Goal: Task Accomplishment & Management: Use online tool/utility

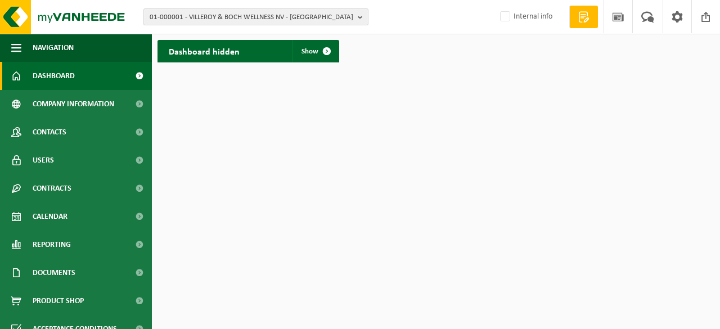
click at [362, 17] on b "button" at bounding box center [363, 17] width 10 height 16
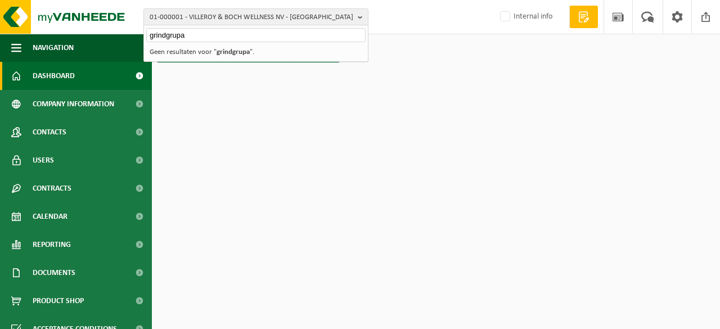
click at [195, 33] on input "grindgrupa" at bounding box center [255, 35] width 219 height 14
type input "grindgrupa"
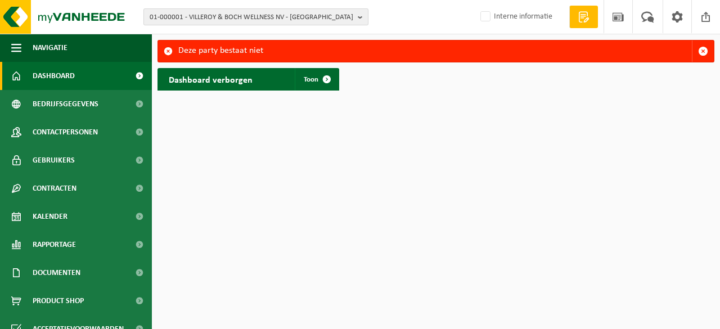
click at [360, 20] on b "button" at bounding box center [363, 17] width 10 height 16
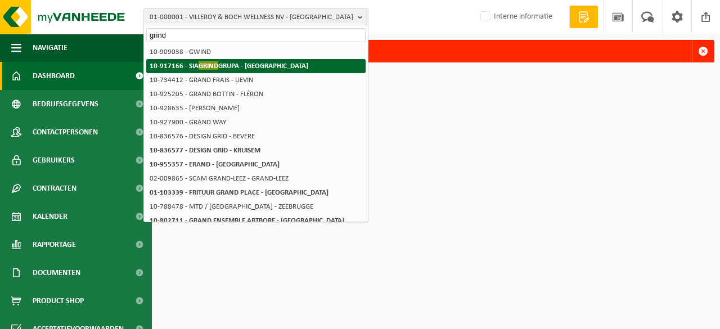
type input "grind"
click at [195, 65] on strong "10-917166 - SIA GRIND GRUPA - RIGA" at bounding box center [229, 65] width 159 height 8
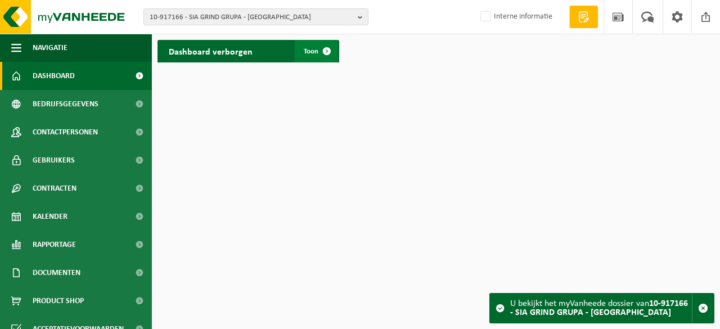
click at [312, 55] on span "Toon" at bounding box center [311, 51] width 15 height 7
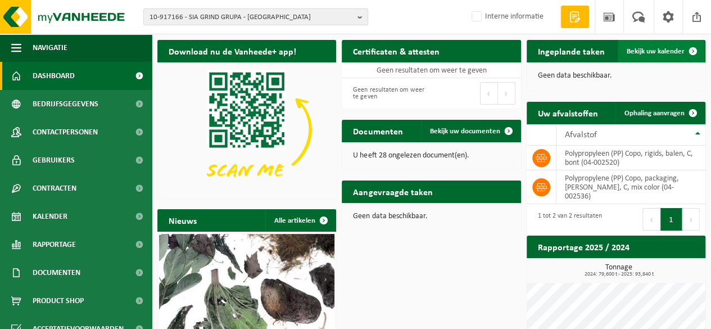
click at [647, 55] on span "Bekijk uw kalender" at bounding box center [656, 51] width 58 height 7
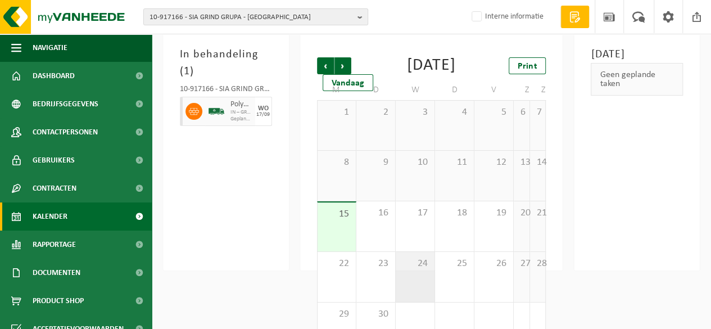
scroll to position [105, 0]
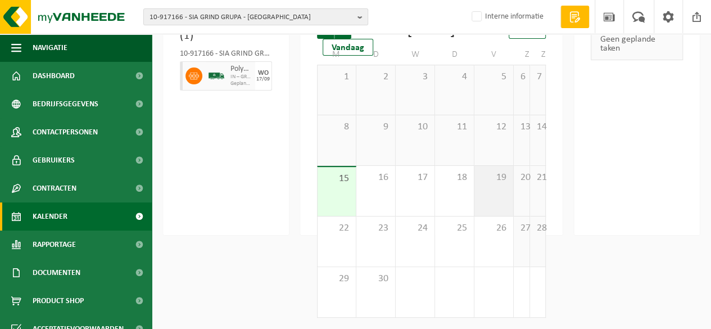
click at [490, 199] on div "19" at bounding box center [494, 191] width 39 height 50
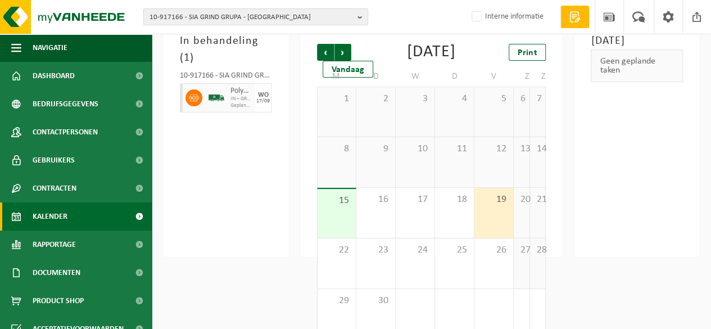
scroll to position [0, 0]
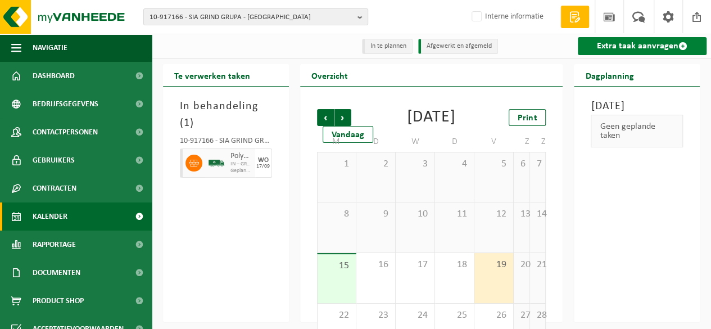
click at [684, 48] on span at bounding box center [683, 46] width 9 height 9
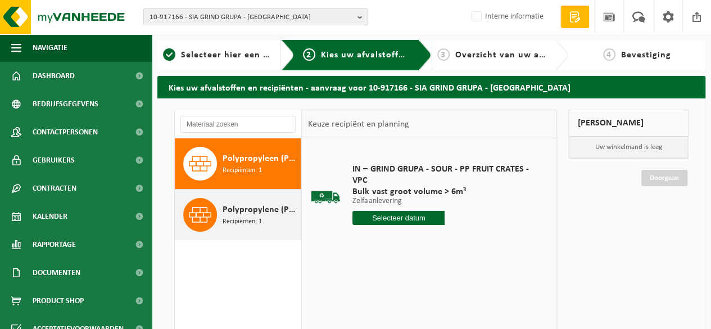
click at [224, 235] on div "Polypropylene (PP) Copo, packaging, bales, C, mix color Recipiënten: 1" at bounding box center [238, 215] width 127 height 51
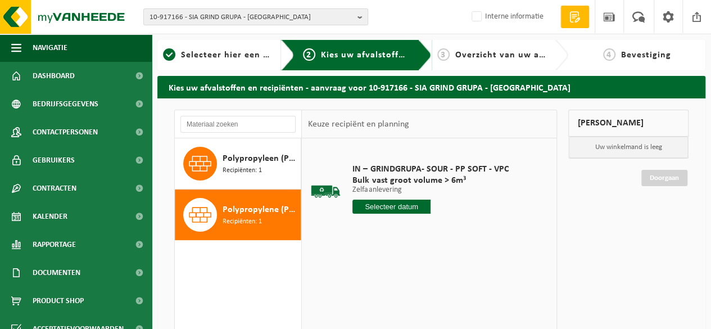
click at [394, 205] on input "text" at bounding box center [392, 207] width 78 height 14
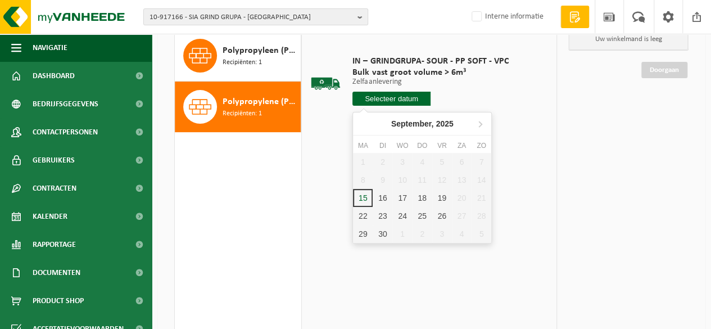
scroll to position [112, 0]
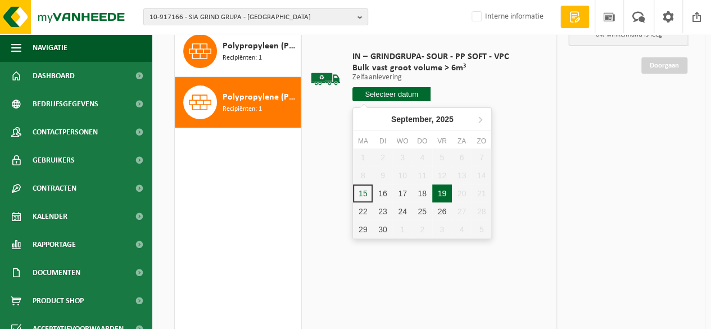
click at [445, 191] on div "19" at bounding box center [442, 193] width 20 height 18
type input "Van [DATE]"
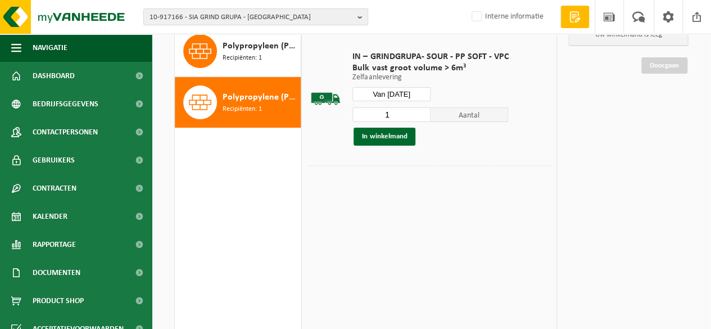
click at [399, 116] on input "1" at bounding box center [392, 114] width 78 height 15
type input "2"
click at [421, 111] on input "2" at bounding box center [392, 114] width 78 height 15
click at [389, 136] on button "In winkelmand" at bounding box center [385, 137] width 62 height 18
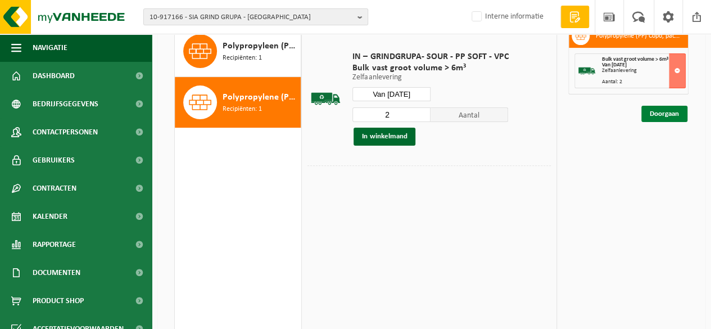
click at [664, 112] on link "Doorgaan" at bounding box center [665, 114] width 46 height 16
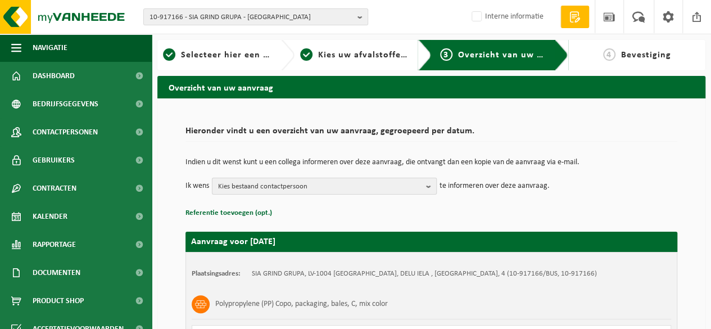
click at [411, 187] on span "Kies bestaand contactpersoon" at bounding box center [320, 186] width 204 height 17
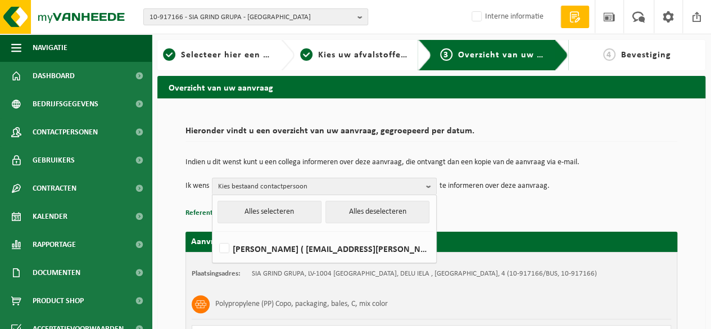
click at [402, 169] on td "Indien u dit wenst kunt u een collega informeren over deze aanvraag, die ontvan…" at bounding box center [432, 168] width 492 height 19
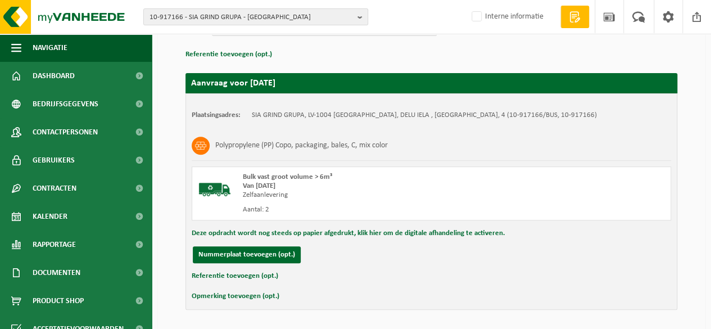
scroll to position [195, 0]
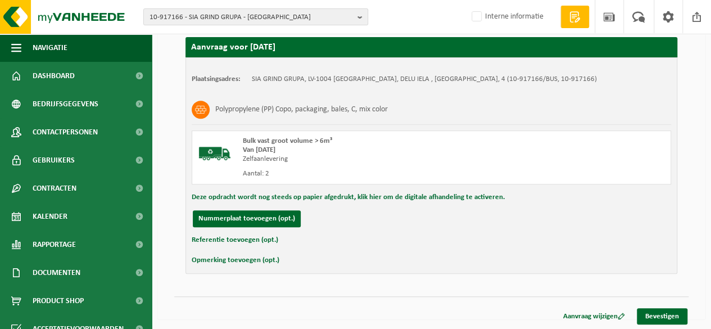
click at [231, 237] on button "Referentie toevoegen (opt.)" at bounding box center [235, 240] width 87 height 15
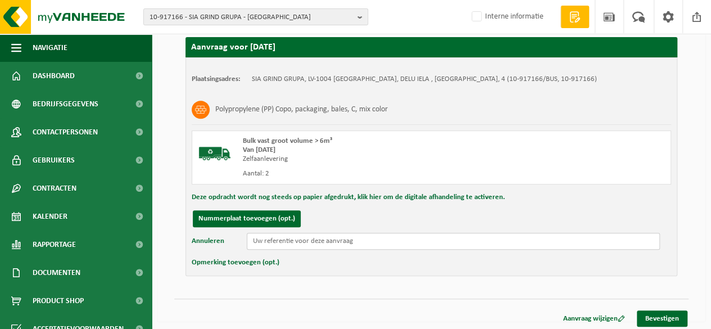
click at [268, 240] on input "text" at bounding box center [453, 241] width 413 height 17
type input "20250915- 170 EUR"
click at [663, 314] on link "Bevestigen" at bounding box center [662, 318] width 51 height 16
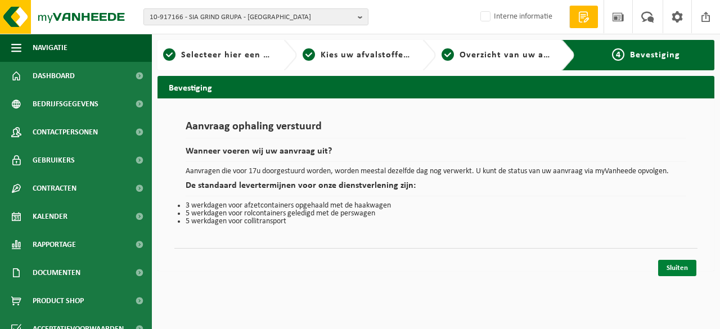
click at [686, 266] on link "Sluiten" at bounding box center [677, 268] width 38 height 16
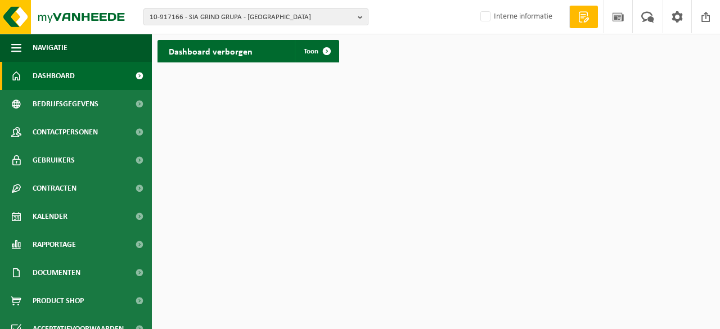
scroll to position [70, 0]
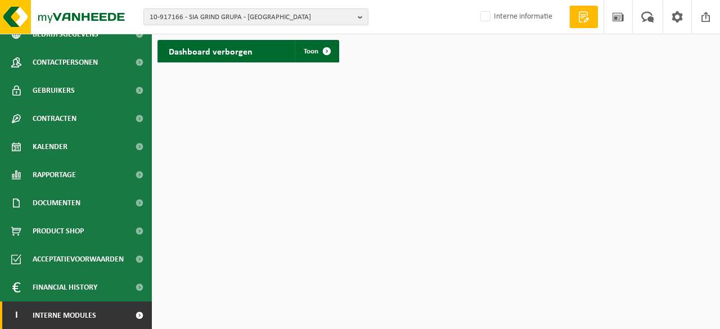
click at [101, 316] on link "I Interne modules" at bounding box center [76, 315] width 152 height 28
click at [128, 316] on span at bounding box center [139, 315] width 25 height 28
click at [55, 317] on span "Interne modules" at bounding box center [65, 315] width 64 height 28
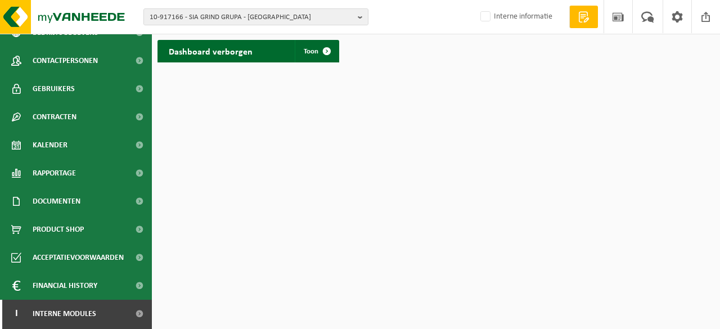
scroll to position [154, 0]
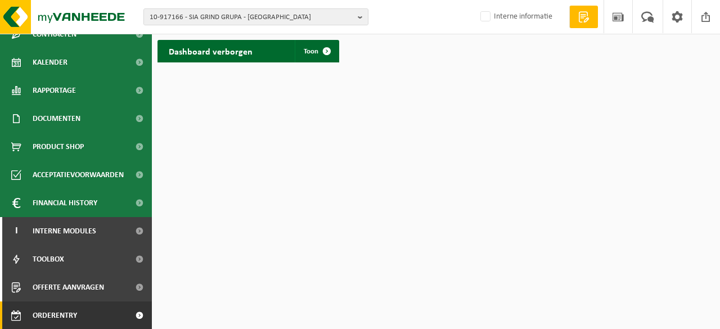
click at [65, 318] on span "Orderentry Goedkeuring" at bounding box center [80, 315] width 94 height 28
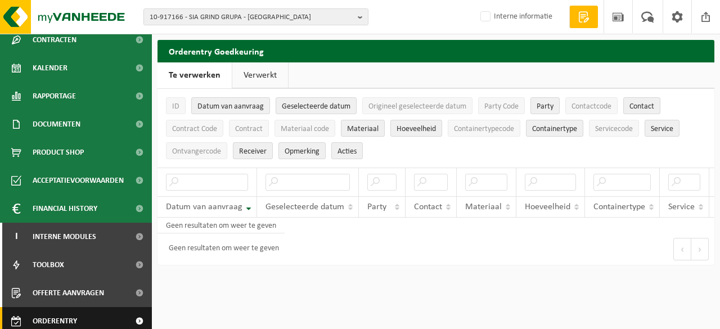
scroll to position [154, 0]
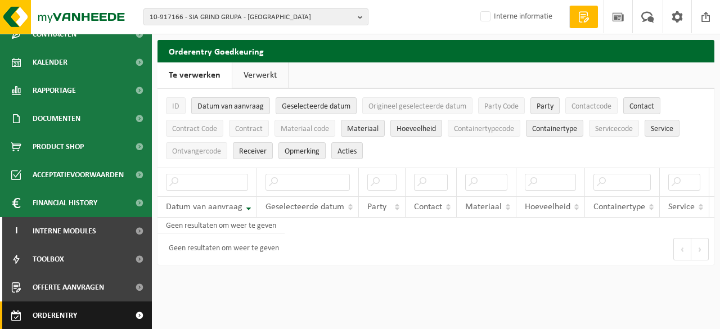
click at [129, 317] on span at bounding box center [139, 315] width 25 height 28
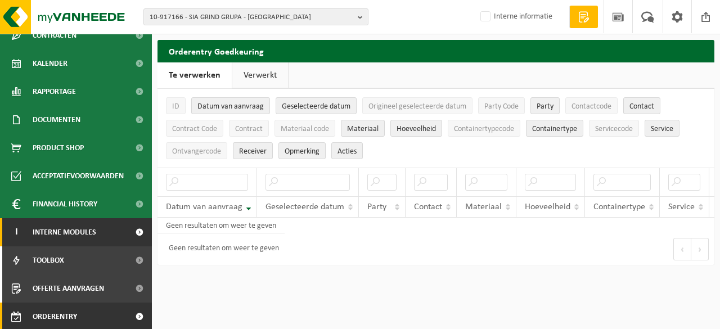
scroll to position [154, 0]
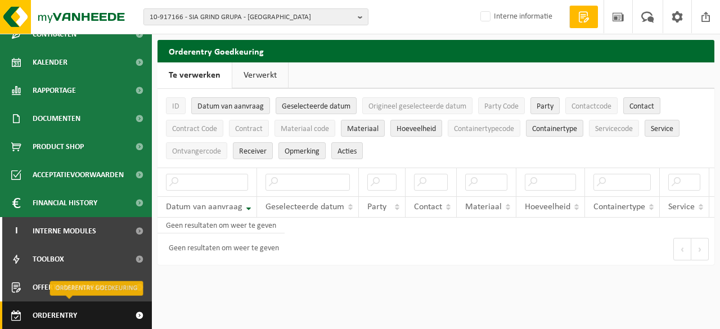
click at [130, 316] on span at bounding box center [139, 315] width 25 height 28
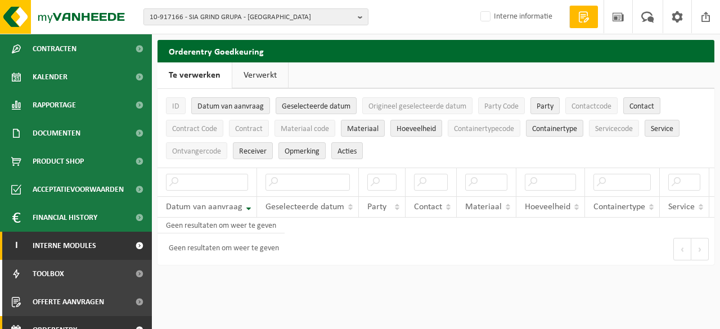
scroll to position [154, 0]
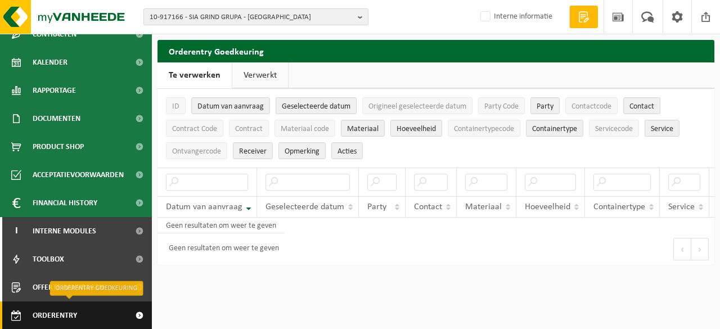
click at [54, 314] on span "Orderentry Goedkeuring" at bounding box center [80, 315] width 94 height 28
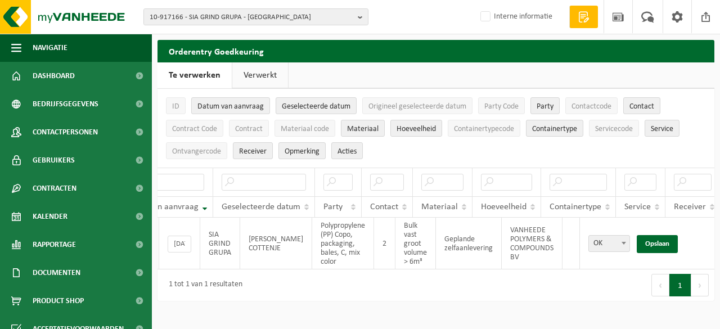
scroll to position [0, 152]
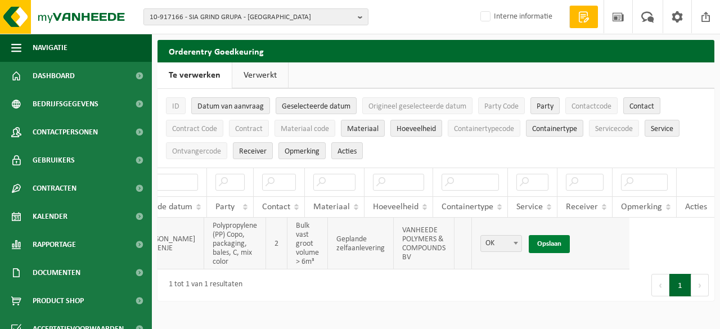
click at [533, 246] on link "Opslaan" at bounding box center [549, 244] width 41 height 18
